Goal: Find specific page/section

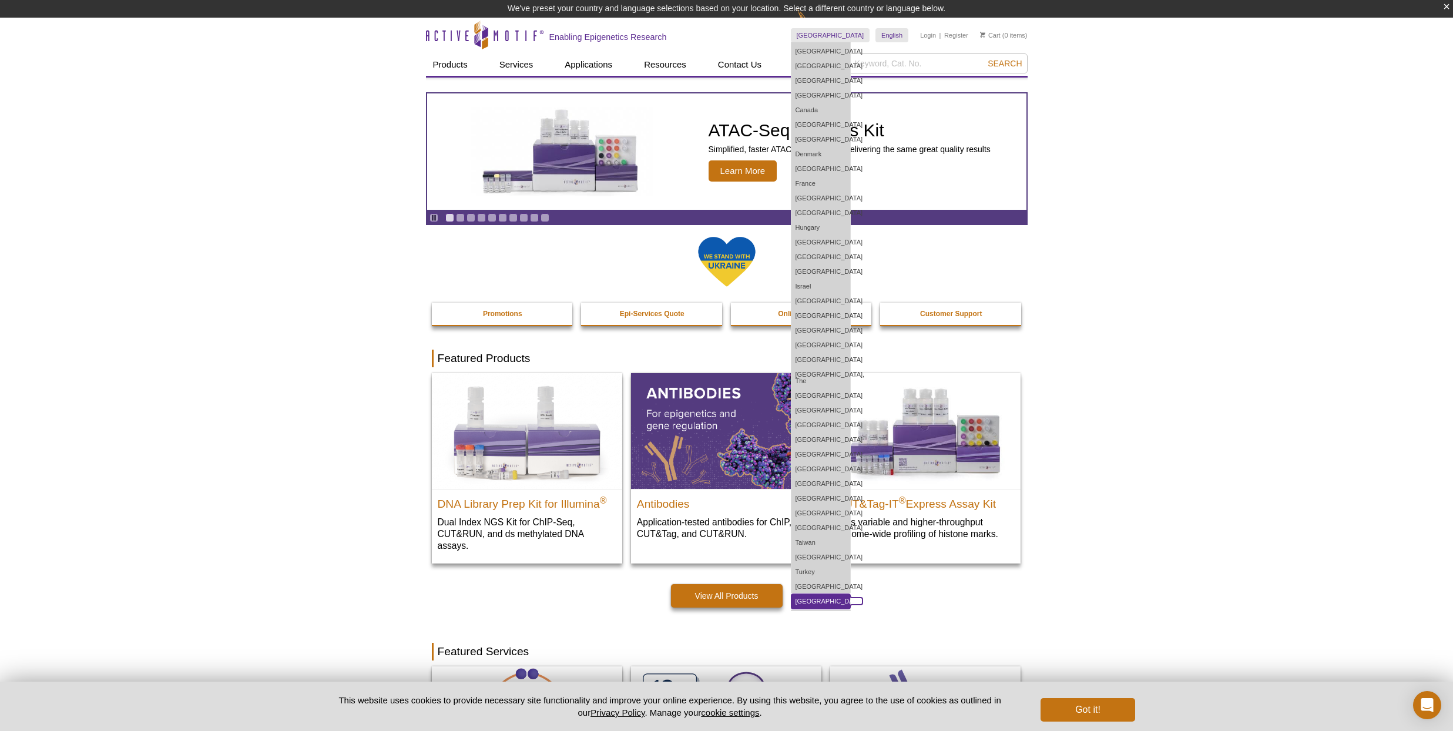
click at [841, 594] on link "[GEOGRAPHIC_DATA]" at bounding box center [820, 601] width 59 height 15
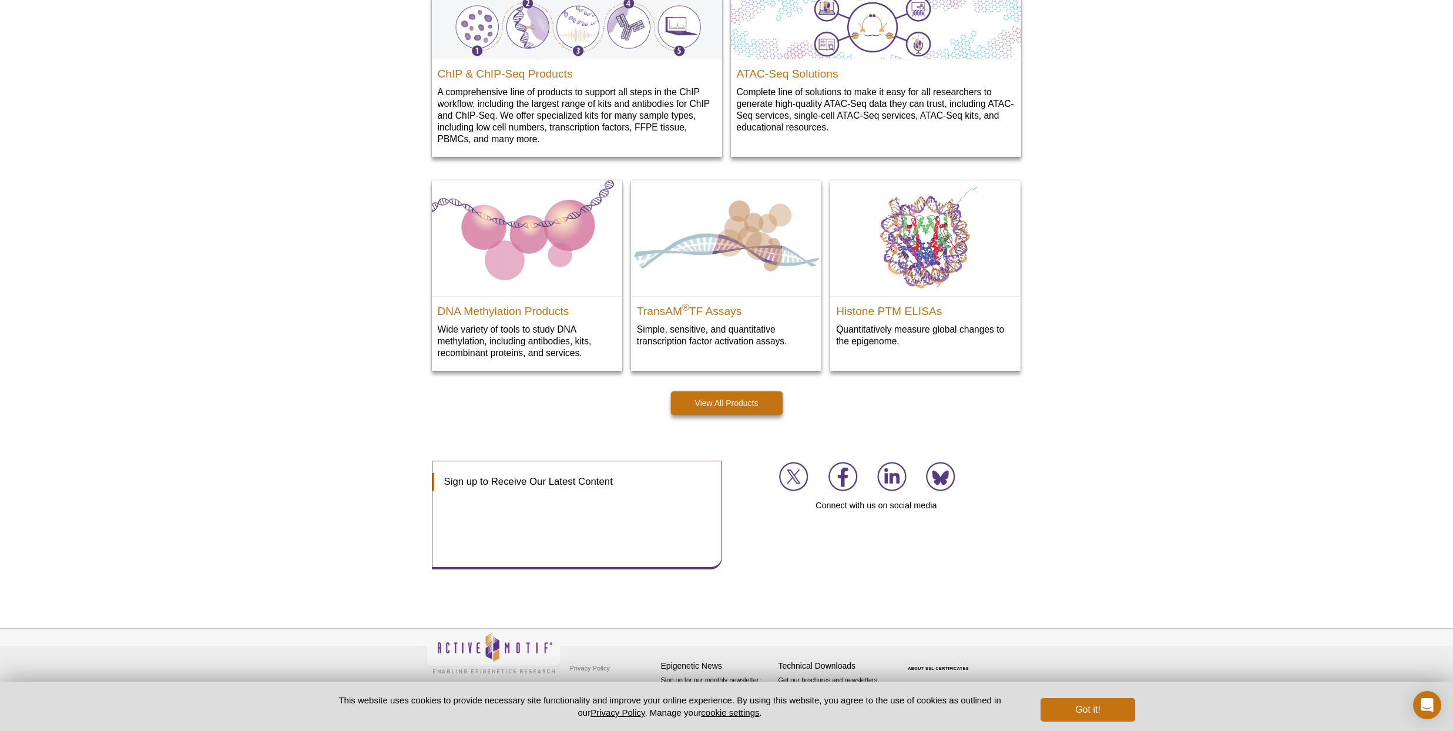
scroll to position [1243, 0]
click at [1066, 706] on button "Got it!" at bounding box center [1088, 710] width 94 height 24
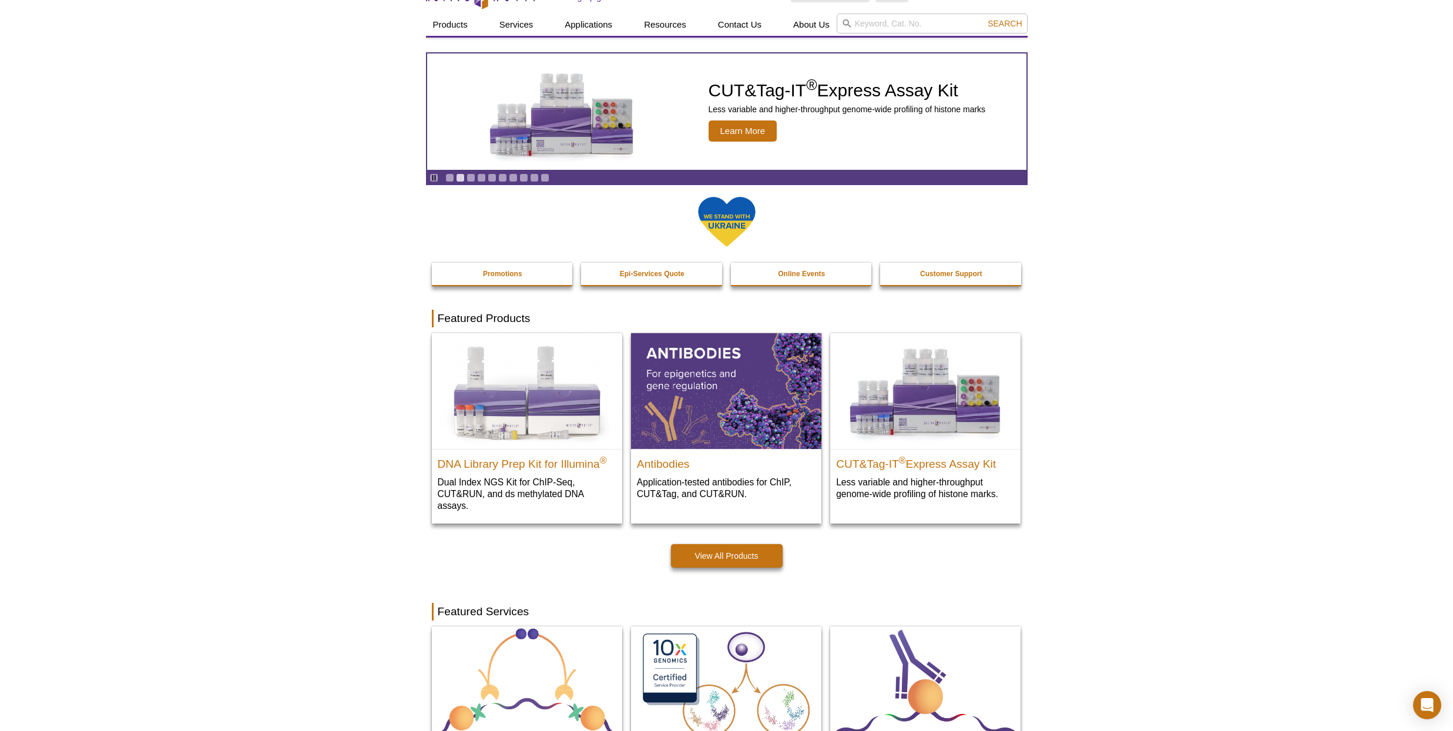
scroll to position [0, 0]
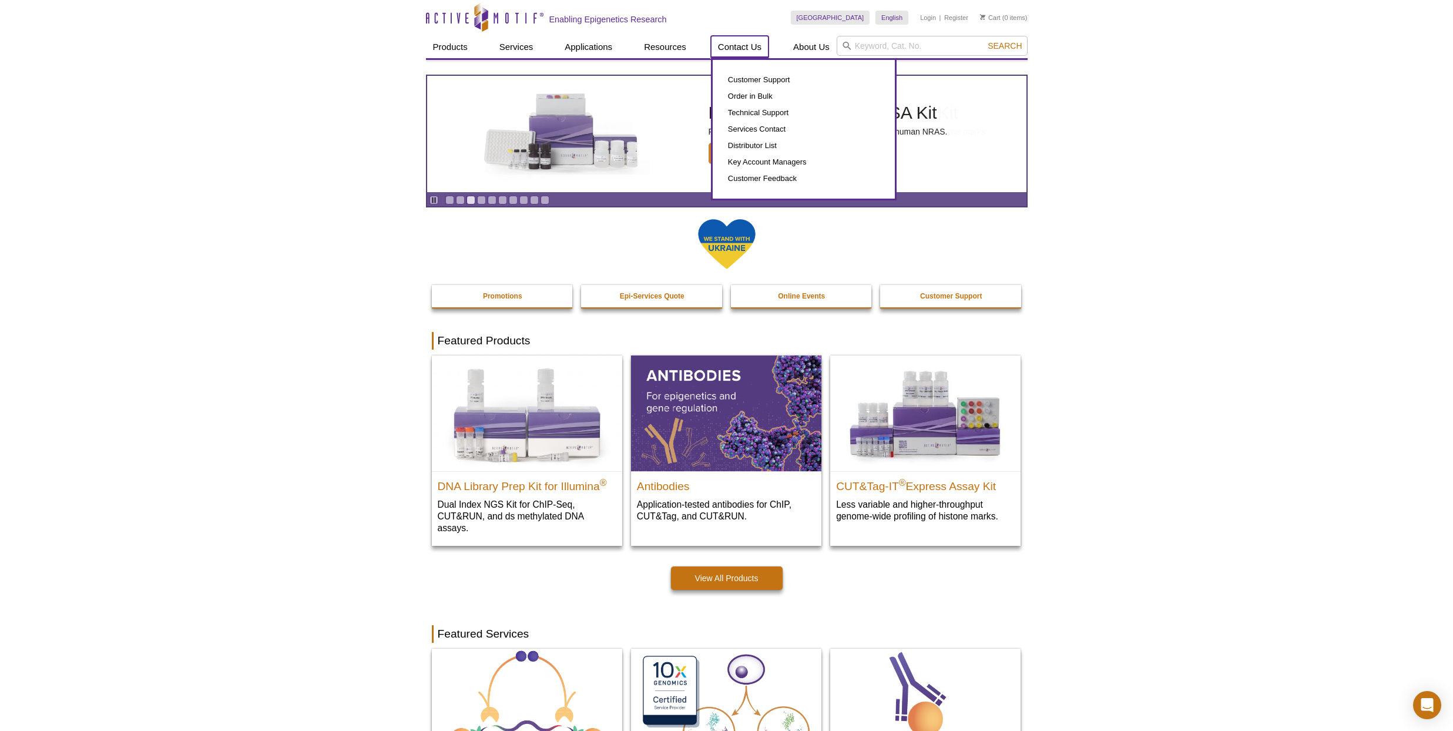
click at [727, 44] on link "Contact Us" at bounding box center [740, 47] width 58 height 22
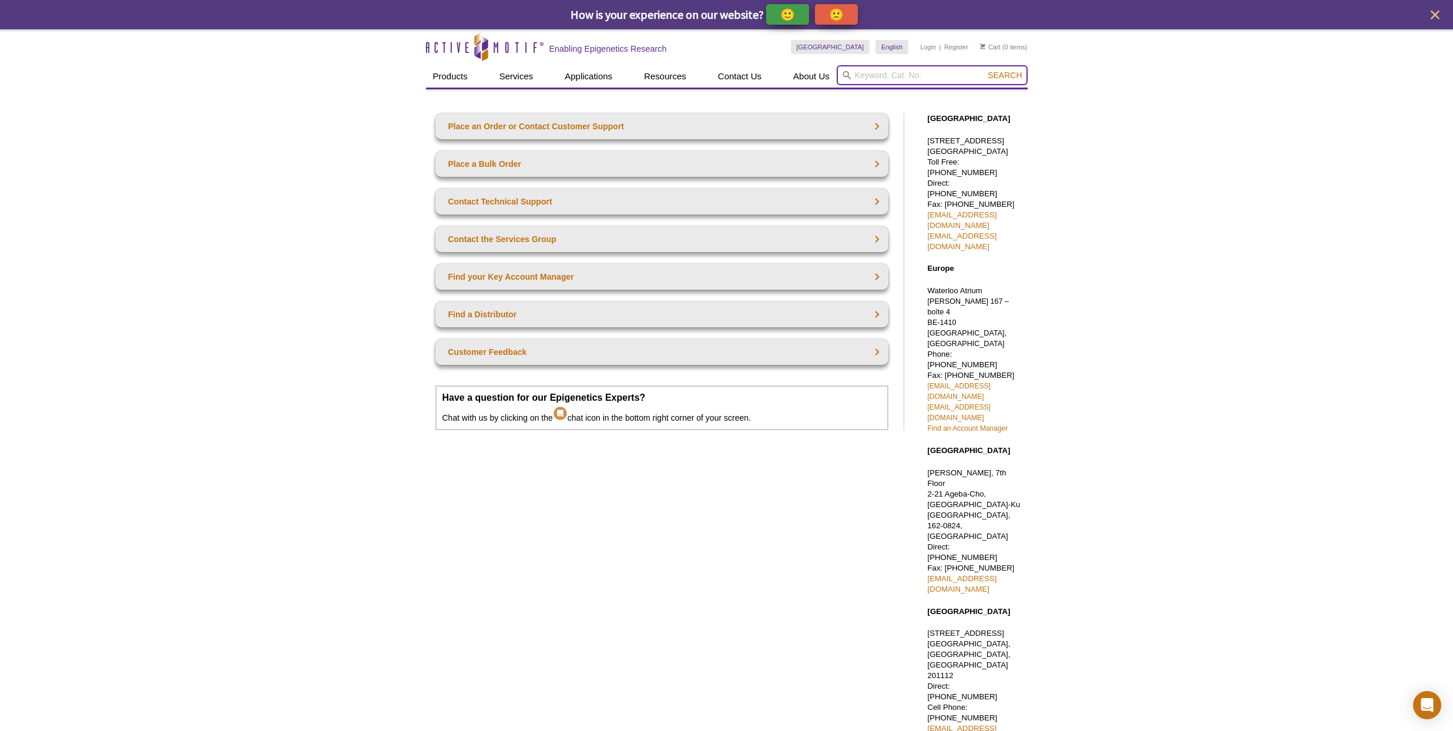
click at [953, 75] on input "search" at bounding box center [932, 75] width 191 height 20
type input "53183"
click at [984, 70] on button "Search" at bounding box center [1004, 75] width 41 height 11
click at [923, 72] on input "search" at bounding box center [932, 75] width 191 height 20
type input "53183"
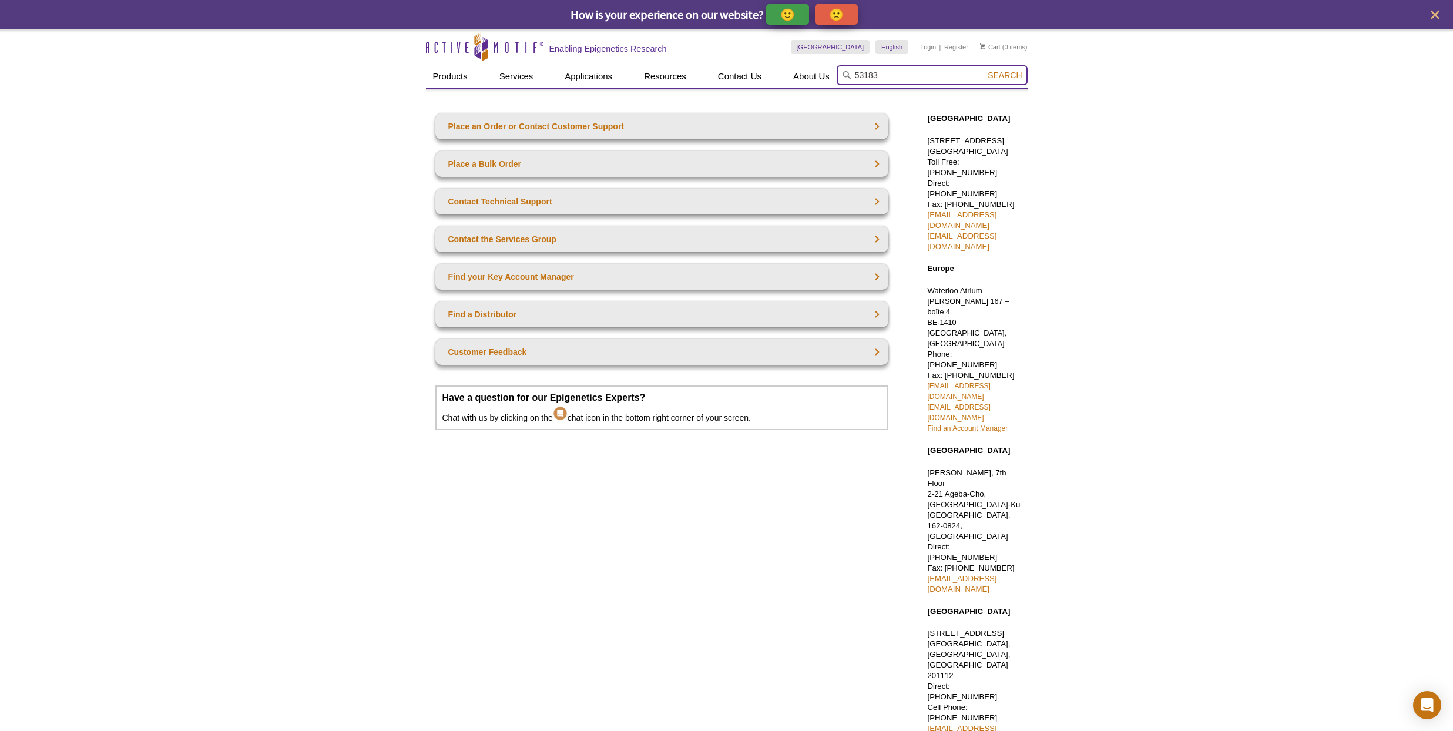
click at [984, 70] on button "Search" at bounding box center [1004, 75] width 41 height 11
